Goal: Information Seeking & Learning: Learn about a topic

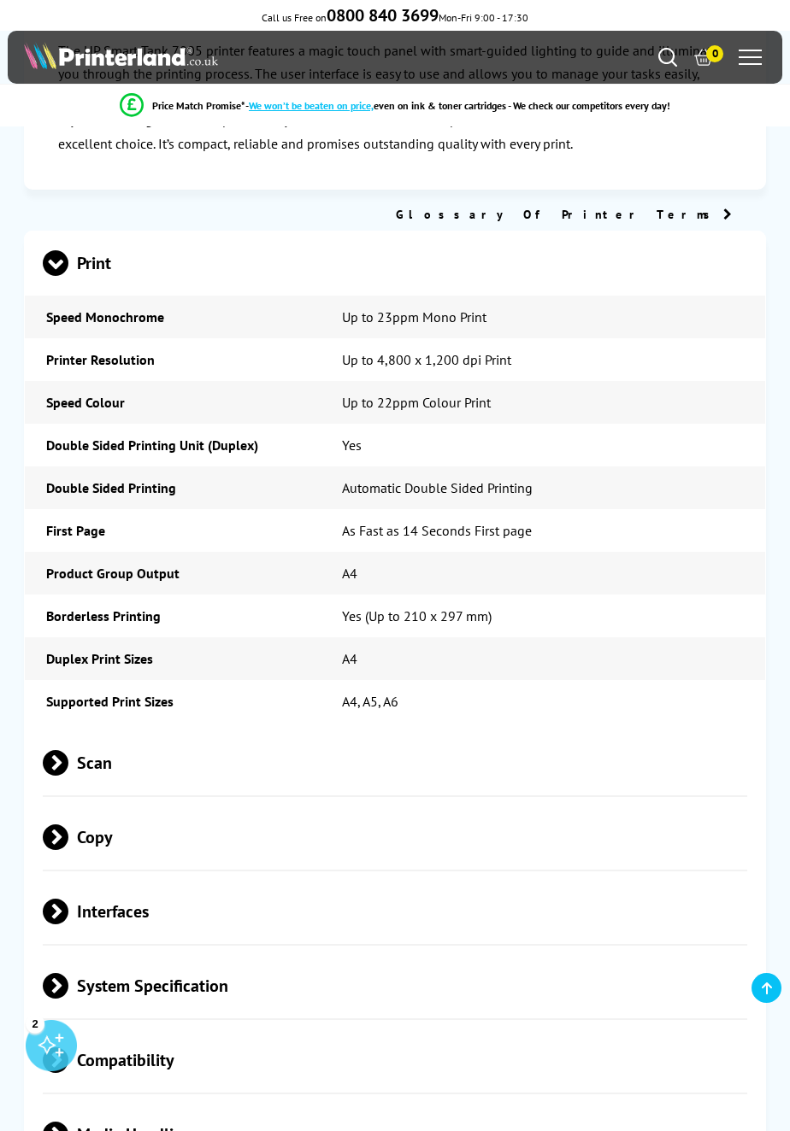
scroll to position [3050, 0]
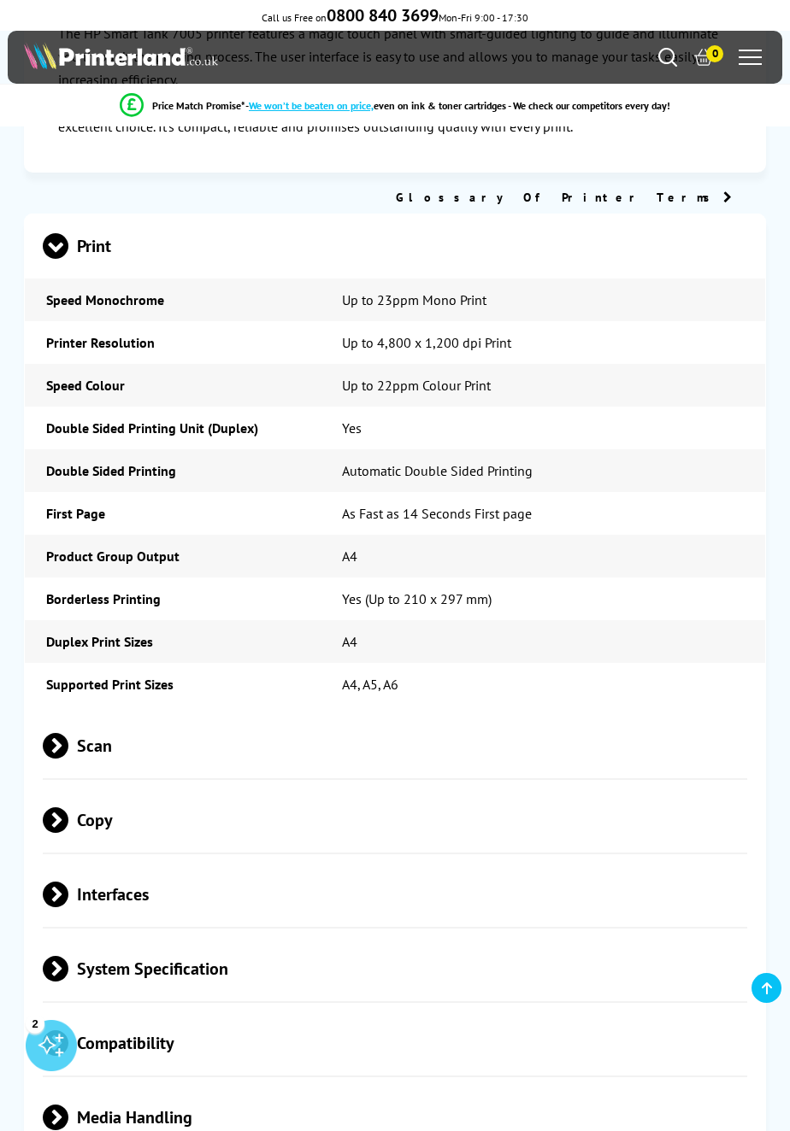
click at [320, 1086] on span "Media Handling" at bounding box center [394, 1118] width 703 height 64
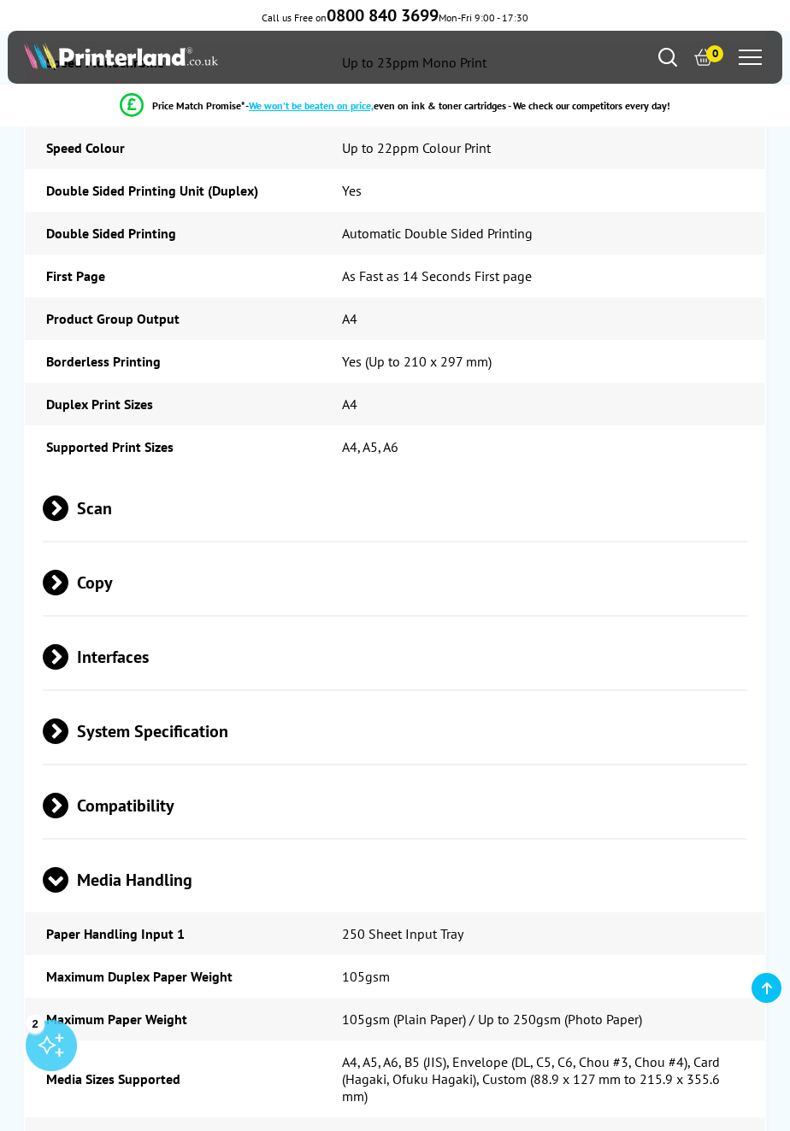
scroll to position [3359, 0]
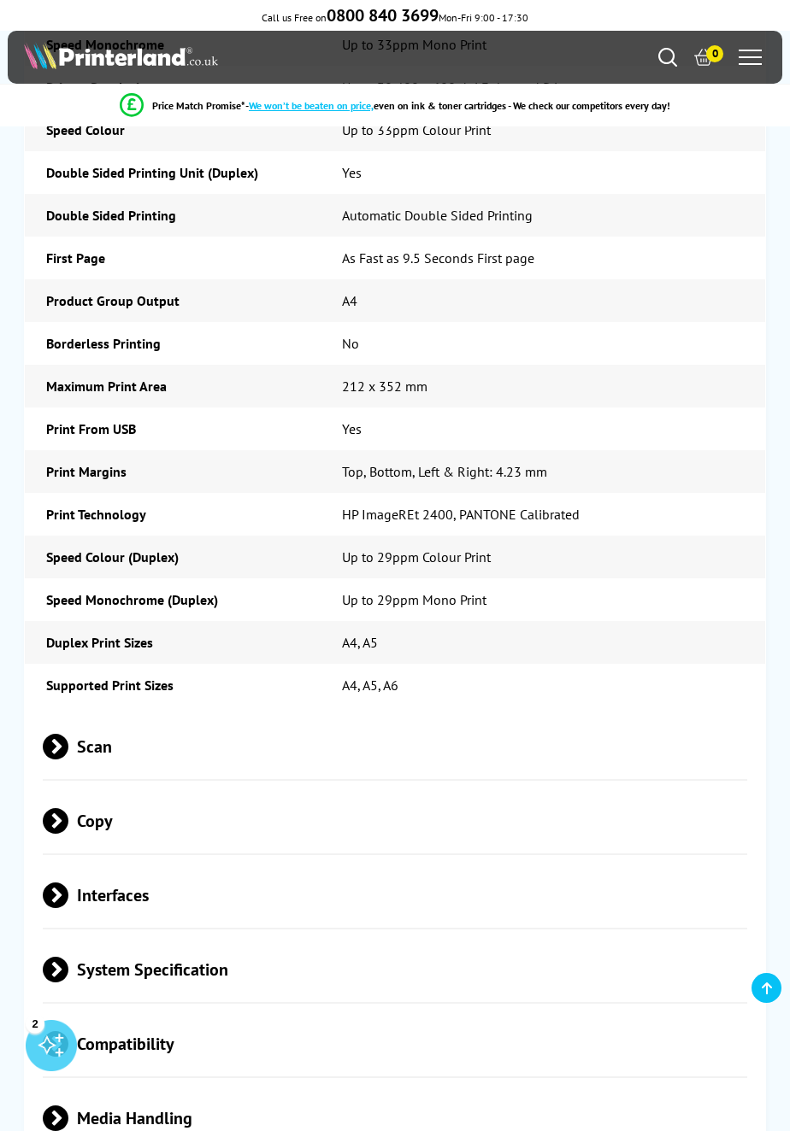
scroll to position [5865, 0]
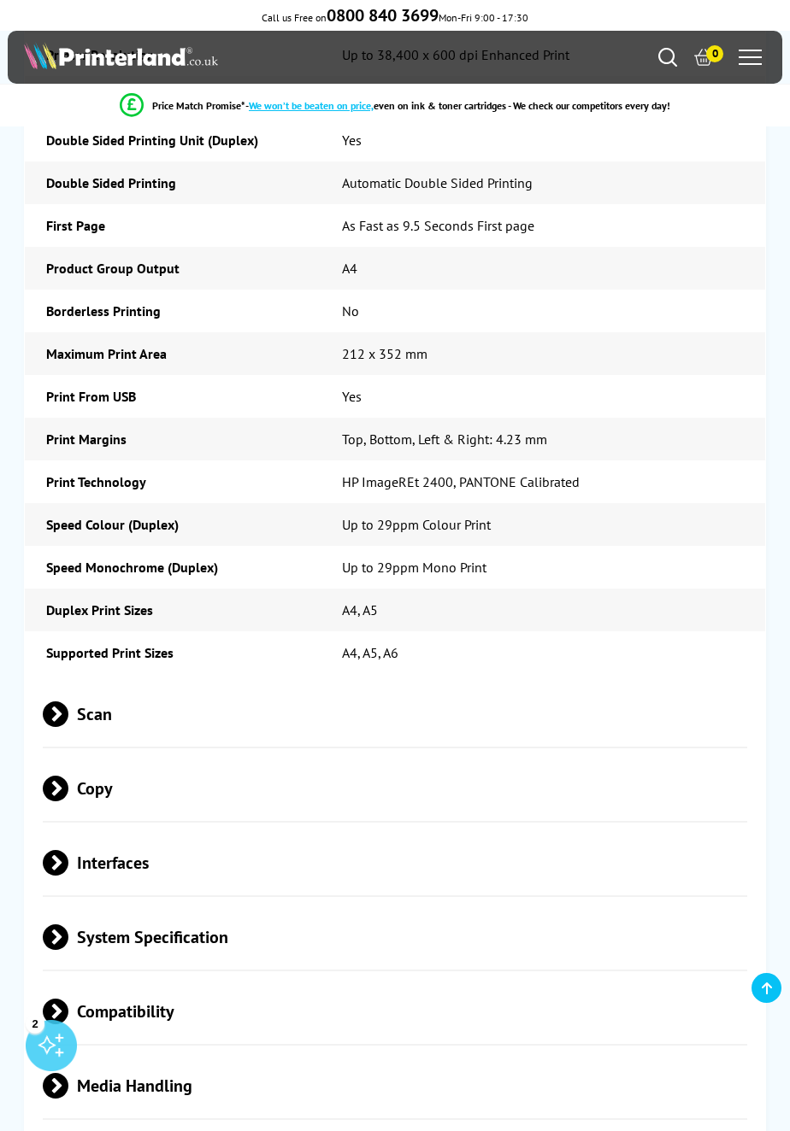
click at [245, 1055] on span "Media Handling" at bounding box center [394, 1087] width 703 height 64
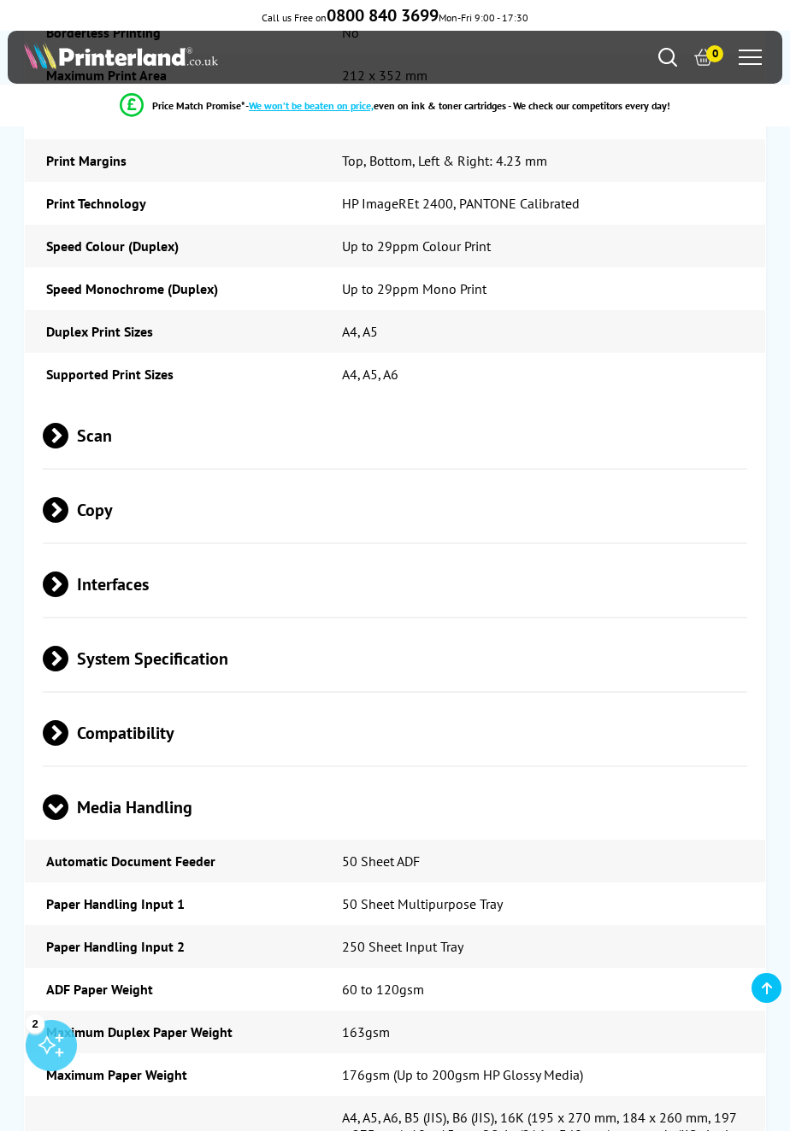
scroll to position [6145, 0]
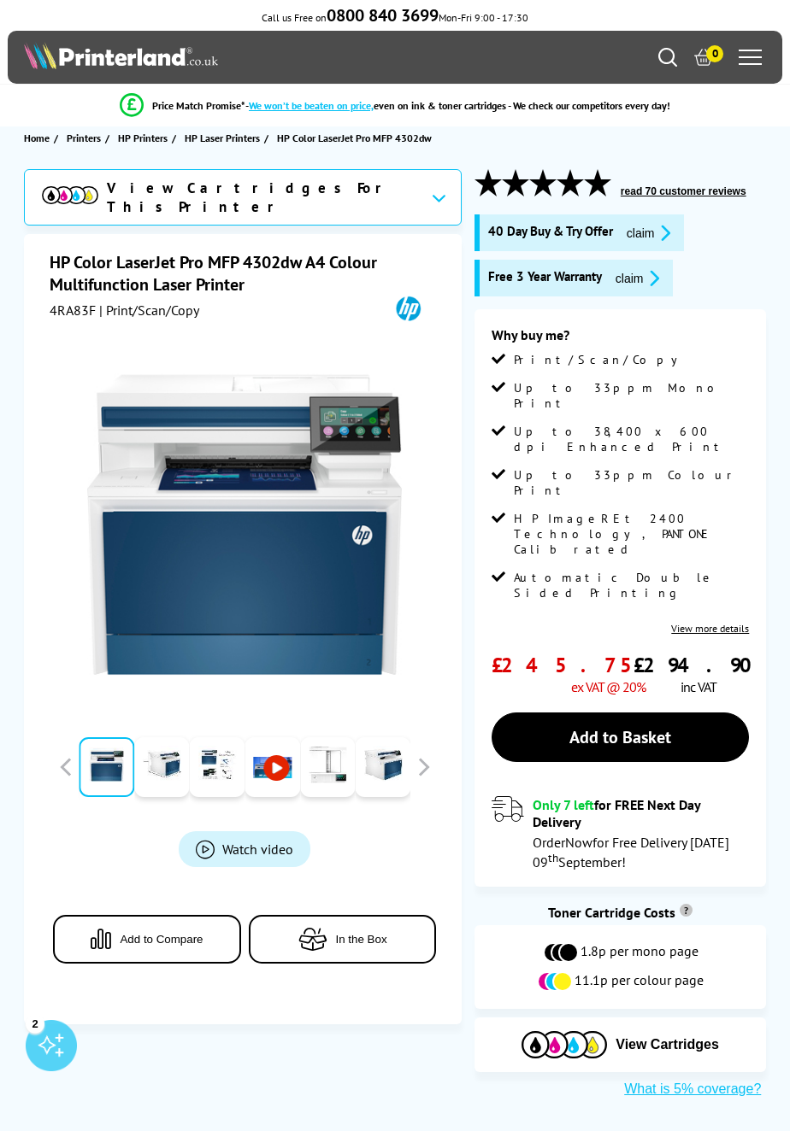
click at [667, 56] on icon "Search" at bounding box center [667, 57] width 19 height 19
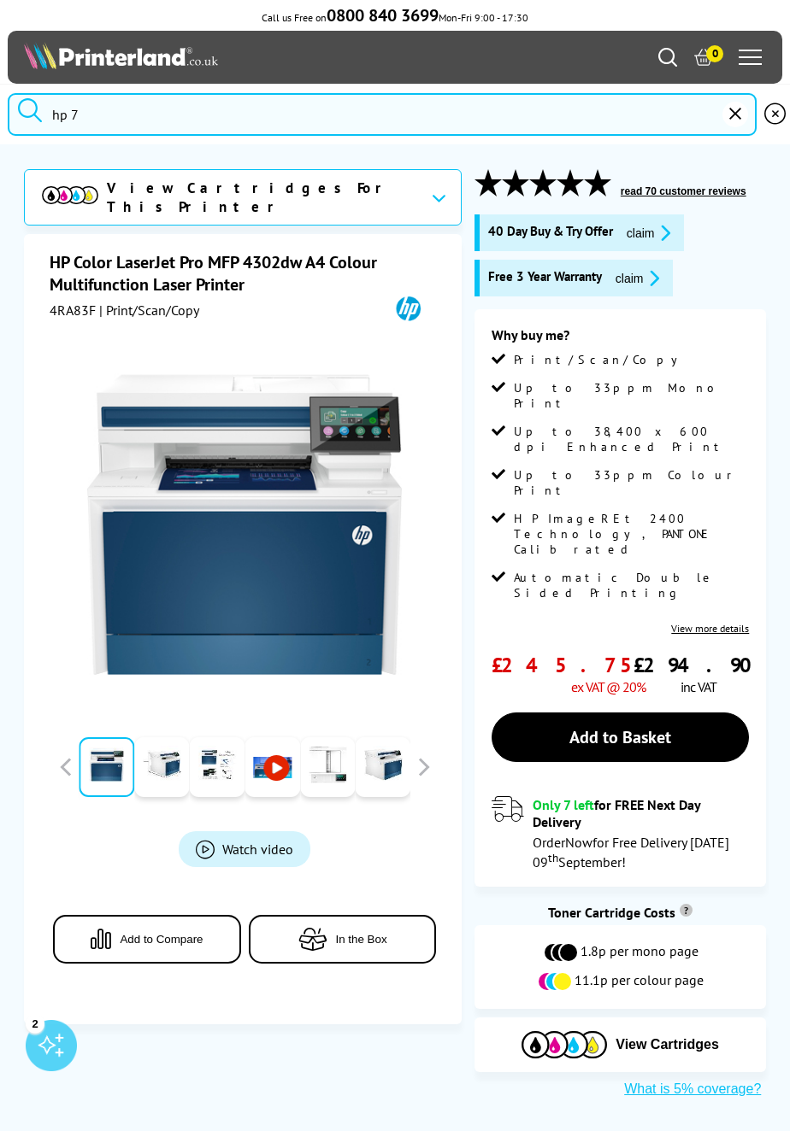
click at [729, 123] on button "reset" at bounding box center [735, 115] width 26 height 26
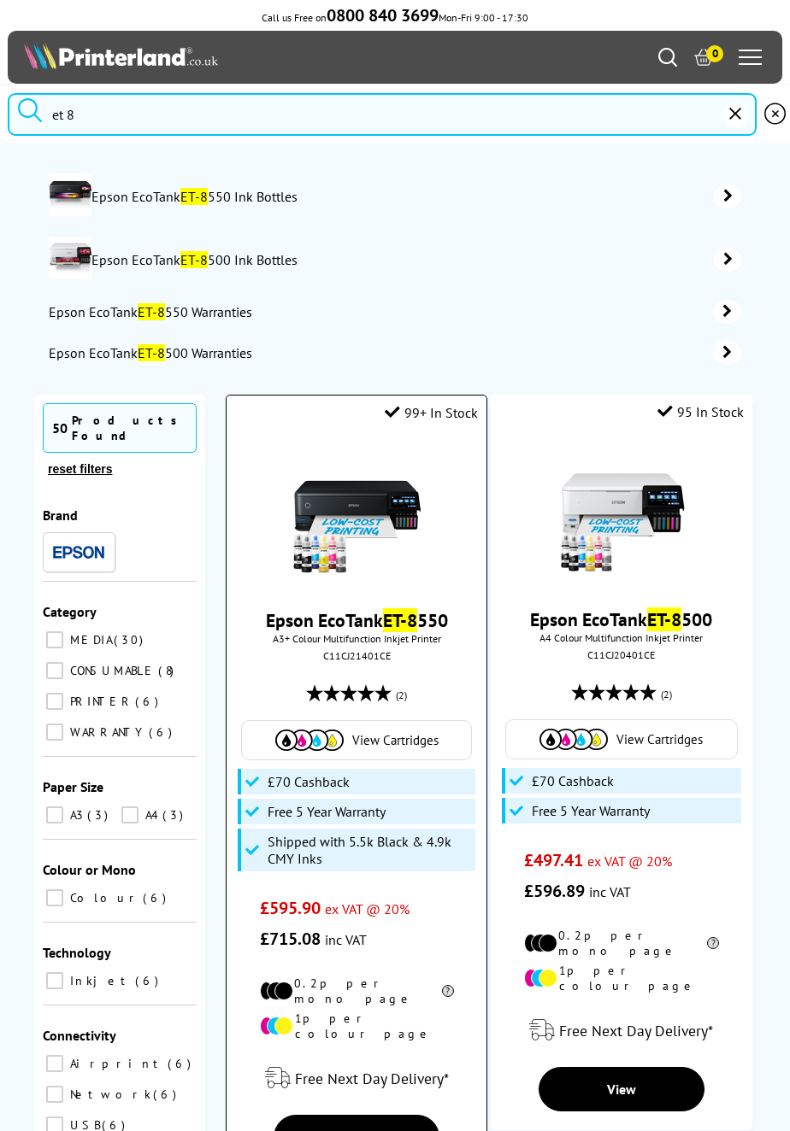
type input "et 8"
click at [405, 630] on mark "ET-8" at bounding box center [400, 620] width 34 height 24
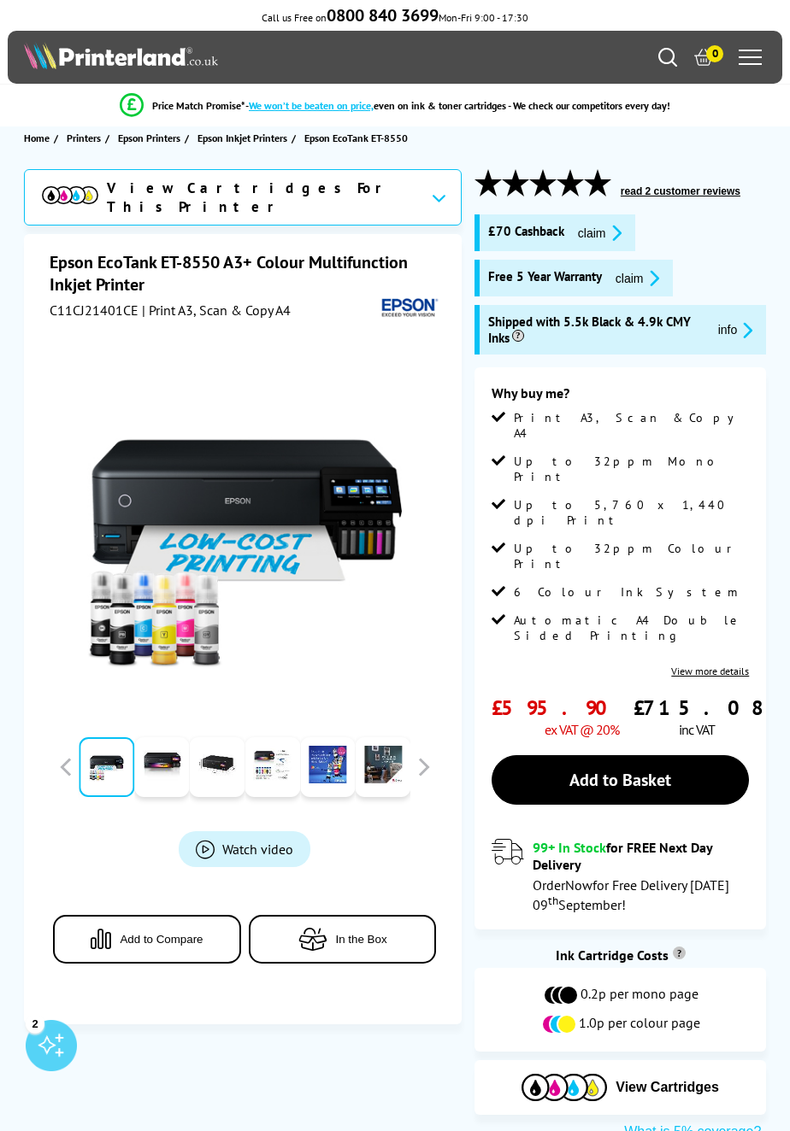
click at [667, 58] on icon "Search" at bounding box center [667, 57] width 19 height 19
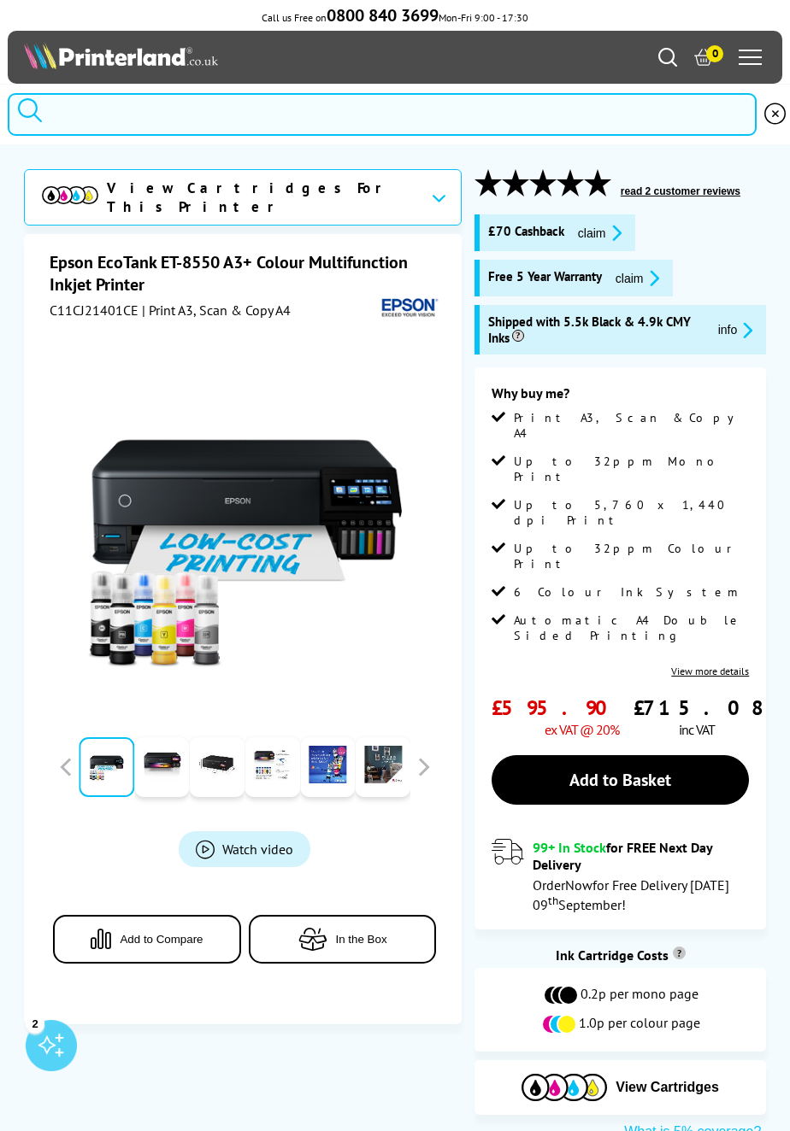
click at [254, 114] on input "search" at bounding box center [382, 114] width 749 height 43
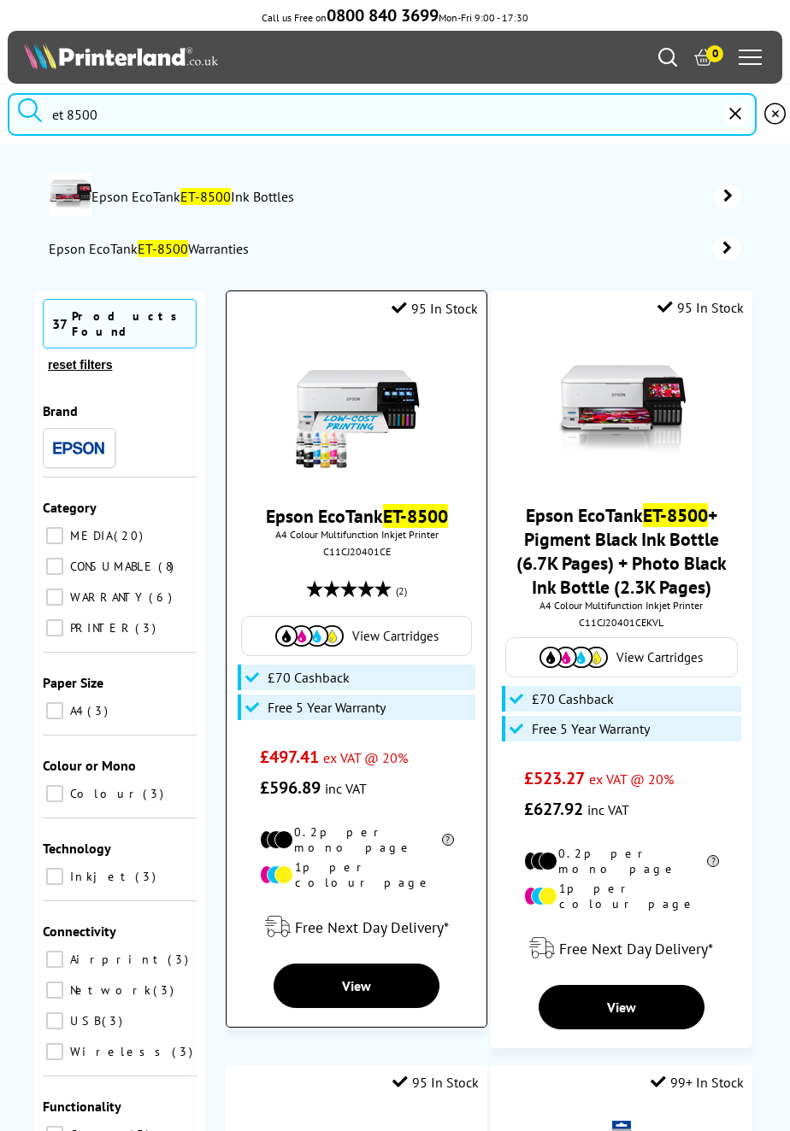
type input "et 8500"
click at [420, 515] on mark "ET-8500" at bounding box center [415, 516] width 65 height 24
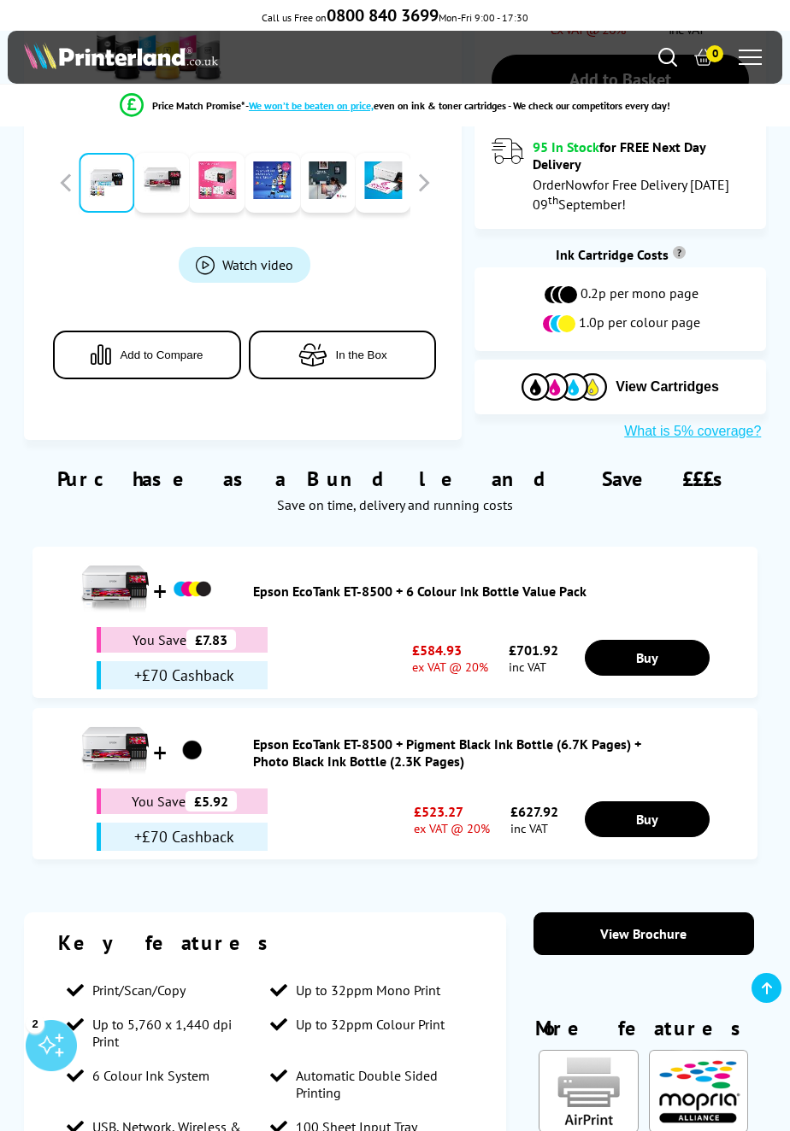
scroll to position [628, 0]
